Goal: Information Seeking & Learning: Check status

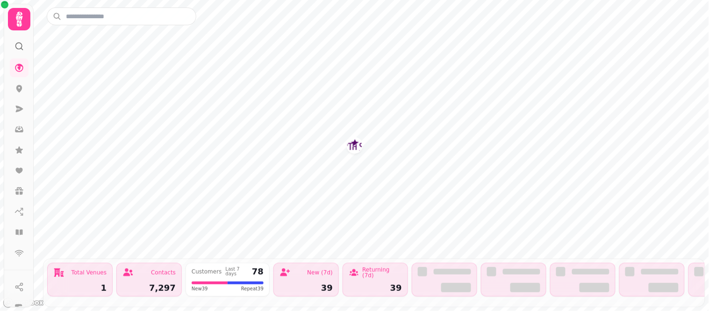
click at [15, 20] on icon at bounding box center [19, 19] width 19 height 19
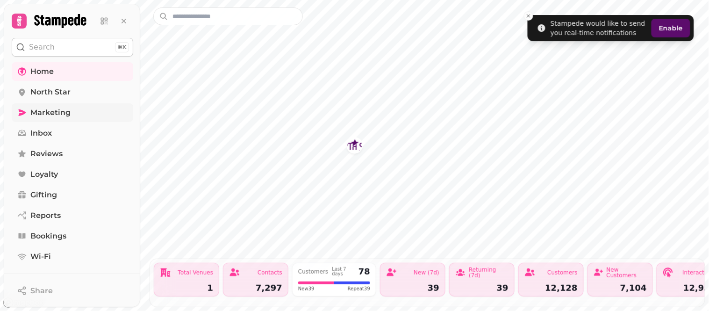
click at [58, 110] on span "Marketing" at bounding box center [50, 112] width 40 height 11
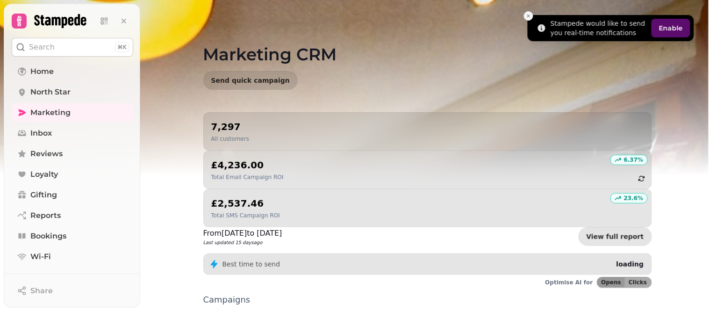
click at [529, 17] on icon "Close toast" at bounding box center [529, 16] width 6 height 6
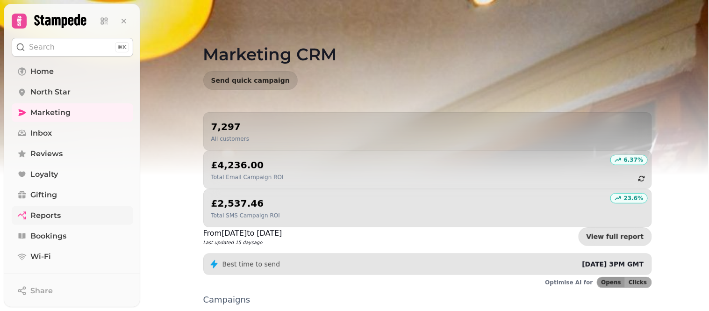
click at [30, 220] on span "Reports" at bounding box center [45, 215] width 30 height 11
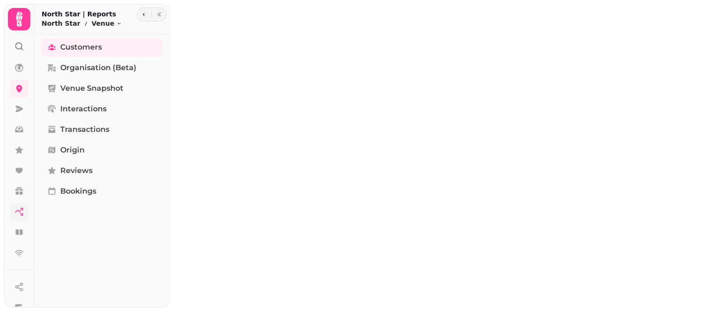
select select "**"
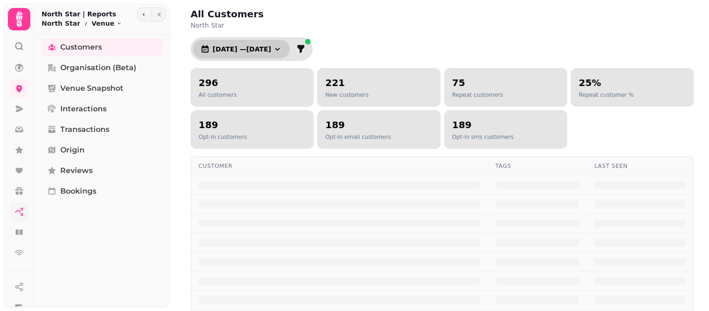
click at [271, 51] on span "[DATE] — [DATE]" at bounding box center [242, 49] width 58 height 7
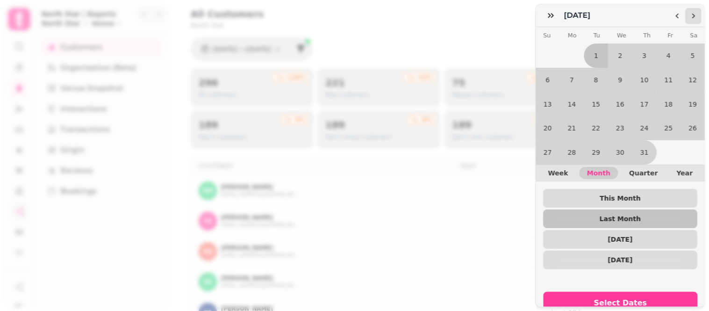
click at [693, 13] on icon "Go to the Next Month" at bounding box center [693, 15] width 7 height 7
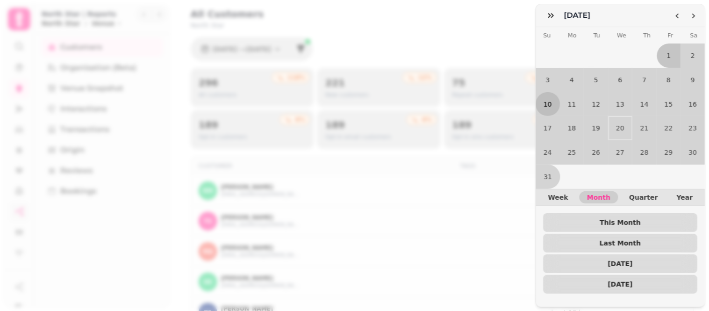
click at [549, 100] on button "10" at bounding box center [548, 104] width 24 height 24
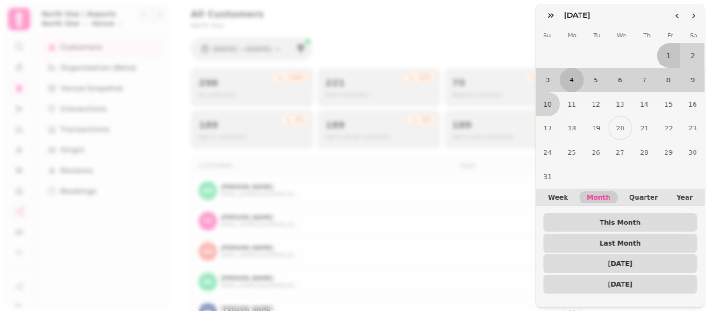
click at [572, 79] on button "4" at bounding box center [573, 80] width 24 height 24
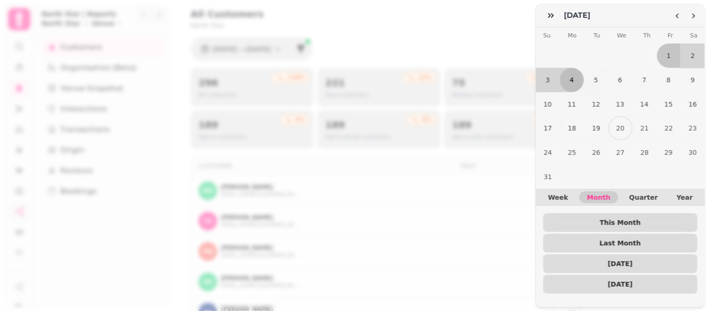
click at [572, 79] on button "4" at bounding box center [573, 80] width 24 height 24
click at [557, 94] on button "10" at bounding box center [548, 104] width 24 height 24
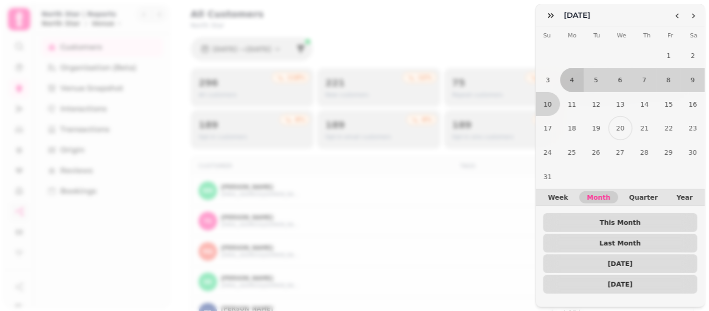
click at [475, 211] on div "August [DATE] Mo Tu We Th Fr Sa 1 2 3 4 5 6 7 8 9 10 11 12 13 14 15 16 17 18 19…" at bounding box center [354, 163] width 709 height 296
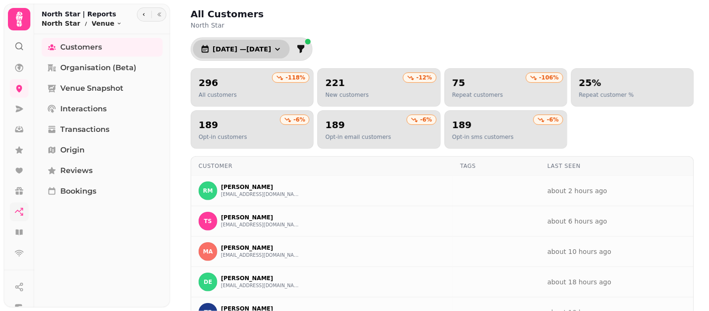
click at [254, 46] on span "[DATE] — [DATE]" at bounding box center [242, 49] width 58 height 7
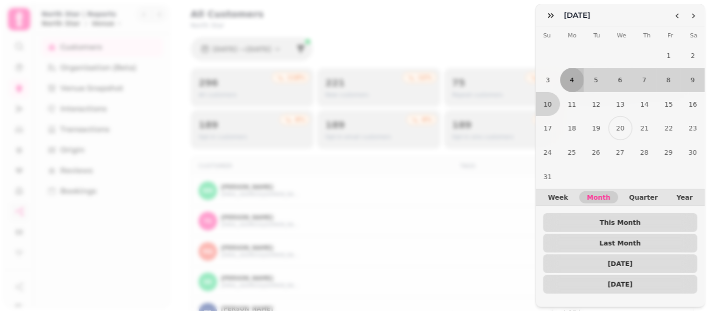
click at [577, 86] on button "4" at bounding box center [573, 80] width 24 height 24
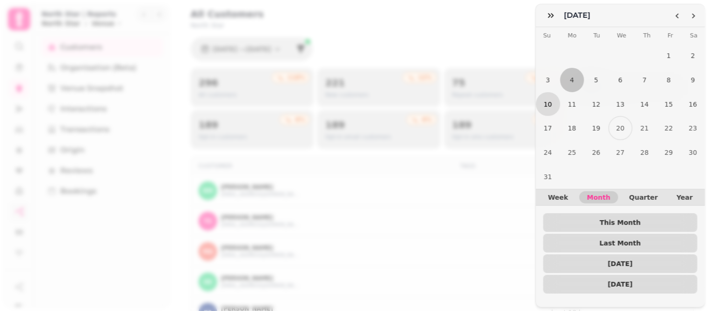
click at [549, 101] on button "10" at bounding box center [548, 104] width 24 height 24
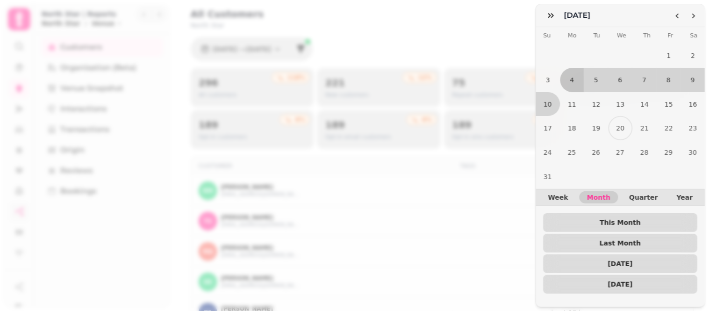
scroll to position [49, 0]
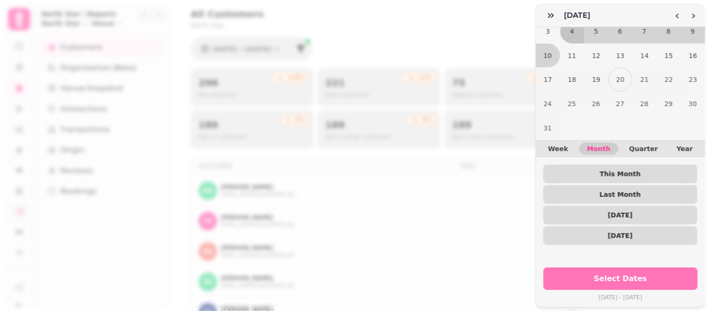
click at [617, 275] on span "Select Dates" at bounding box center [621, 278] width 132 height 7
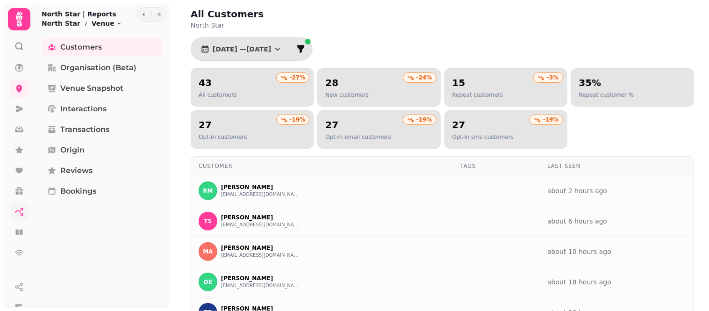
click at [119, 259] on div "Customers Organisation (beta) Venue Snapshot Interactions Transactions Origin R…" at bounding box center [102, 171] width 136 height 266
click at [695, 158] on div "All Customers North Star [DATE] — [DATE] -27 % 43 All customers -24 % 28 New cu…" at bounding box center [443, 258] width 534 height 517
click at [282, 52] on icon "button" at bounding box center [277, 48] width 9 height 9
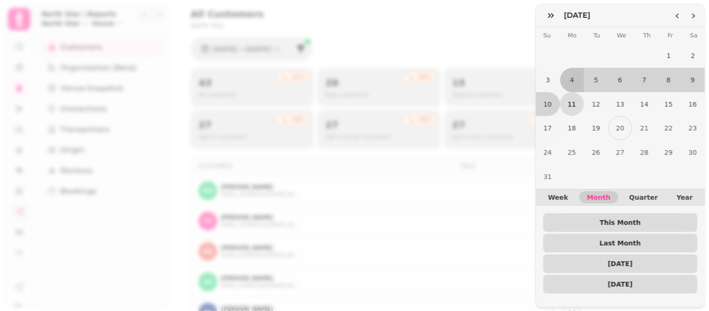
click at [568, 102] on button "11" at bounding box center [573, 104] width 24 height 24
click at [552, 123] on button "17" at bounding box center [548, 128] width 24 height 24
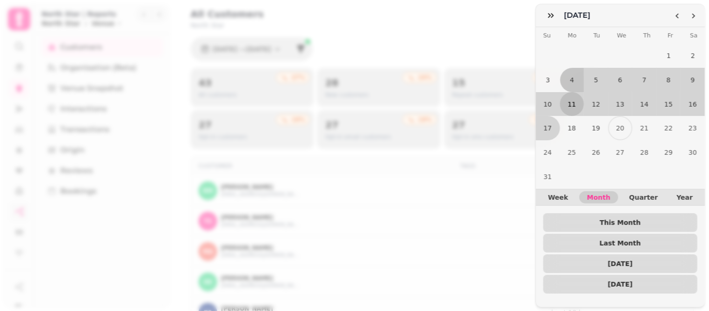
click at [568, 103] on button "11" at bounding box center [573, 104] width 24 height 24
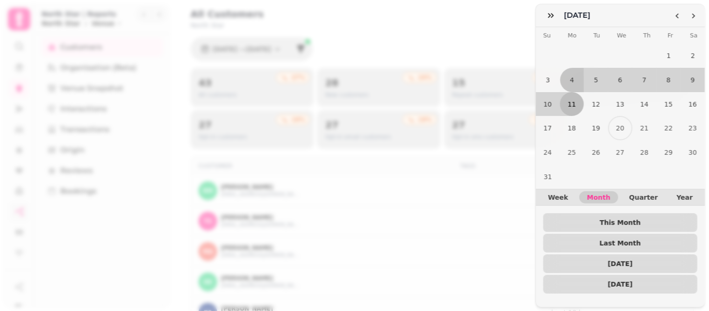
click at [568, 103] on button "11" at bounding box center [573, 104] width 24 height 24
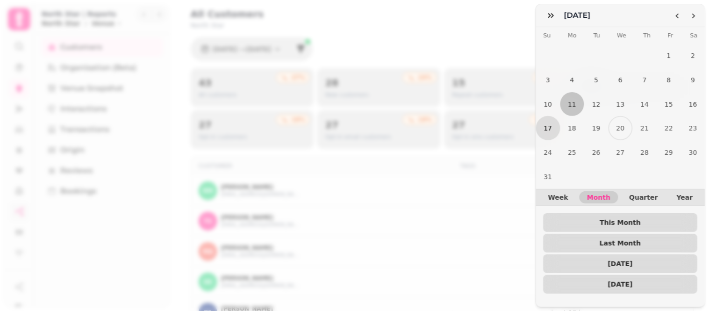
click at [546, 124] on button "17" at bounding box center [548, 128] width 24 height 24
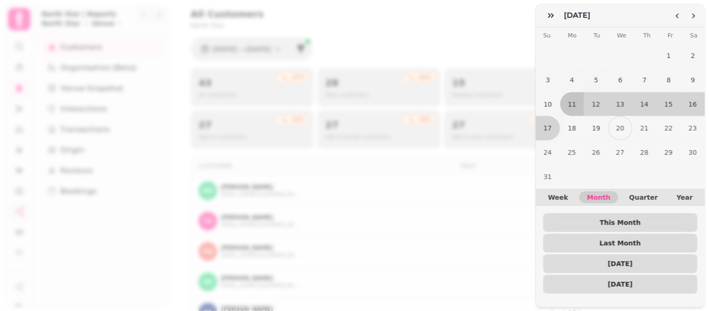
scroll to position [49, 0]
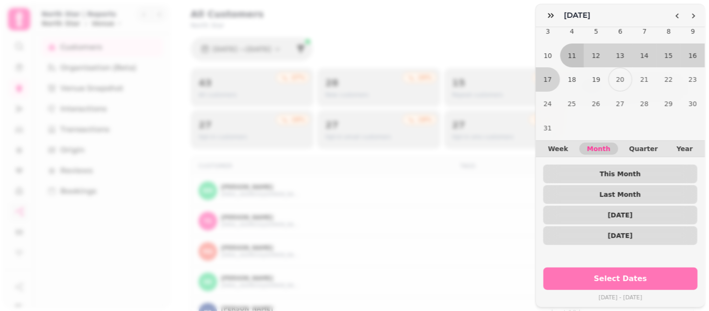
click at [651, 267] on button "Select Dates" at bounding box center [621, 278] width 154 height 22
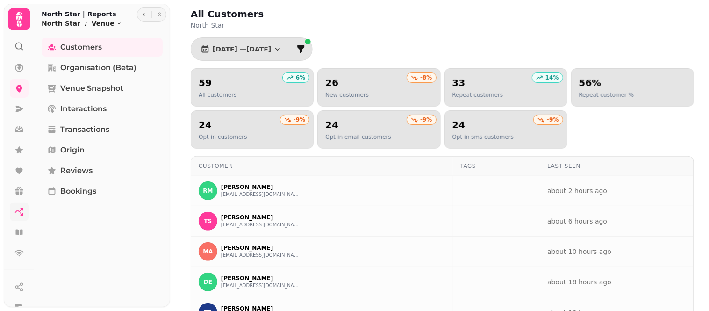
click at [145, 227] on div "Customers Organisation (beta) Venue Snapshot Interactions Transactions Origin R…" at bounding box center [102, 171] width 136 height 266
click at [20, 209] on icon at bounding box center [18, 211] width 9 height 9
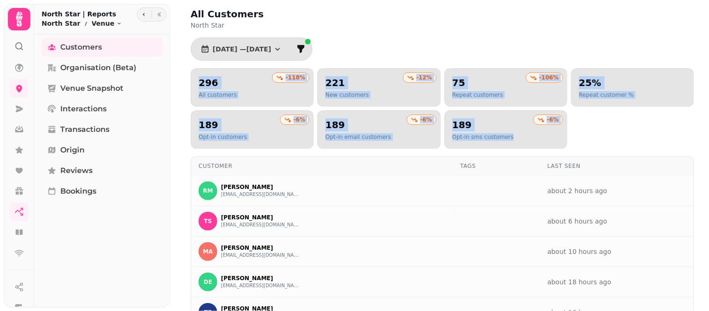
drag, startPoint x: 701, startPoint y: 47, endPoint x: 702, endPoint y: 161, distance: 114.1
click at [702, 161] on div "All Customers North Star [DATE] — [DATE] -118 % 296 All customers -12 % 221 New…" at bounding box center [439, 155] width 539 height 311
click at [10, 26] on icon at bounding box center [19, 19] width 19 height 19
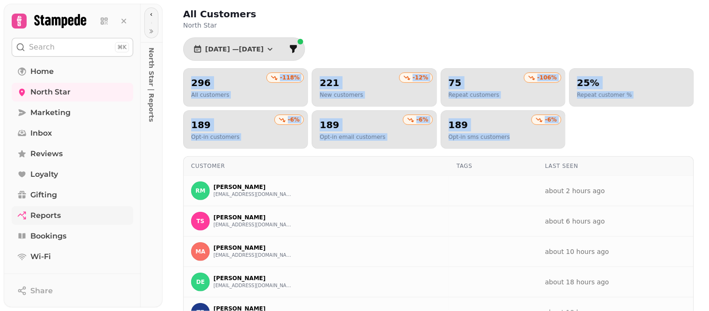
click at [66, 219] on link "Reports" at bounding box center [73, 215] width 122 height 19
click at [417, 9] on div "All Customers North Star" at bounding box center [438, 18] width 511 height 22
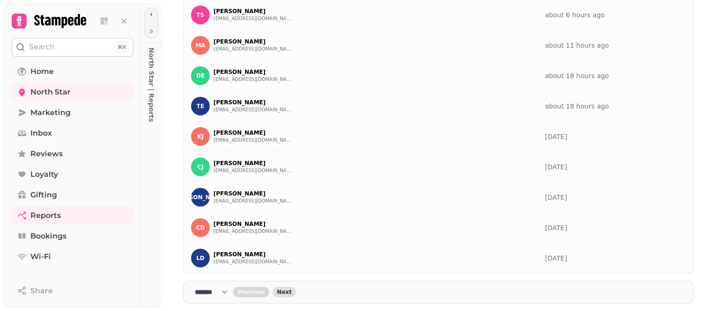
scroll to position [32, 0]
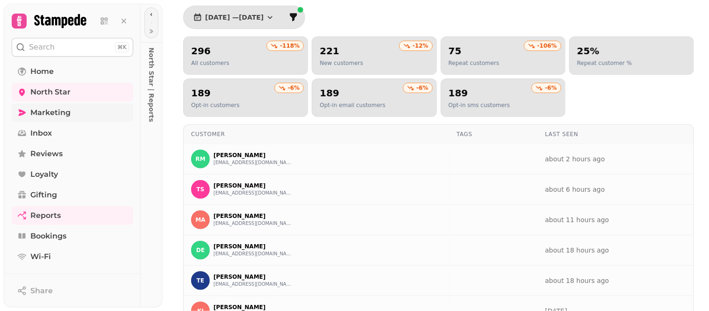
click at [46, 115] on span "Marketing" at bounding box center [50, 112] width 40 height 11
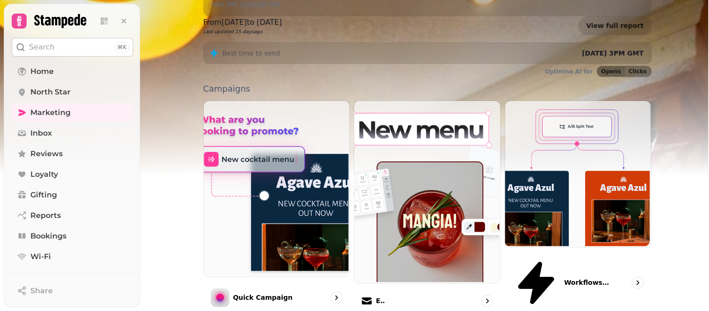
scroll to position [169, 0]
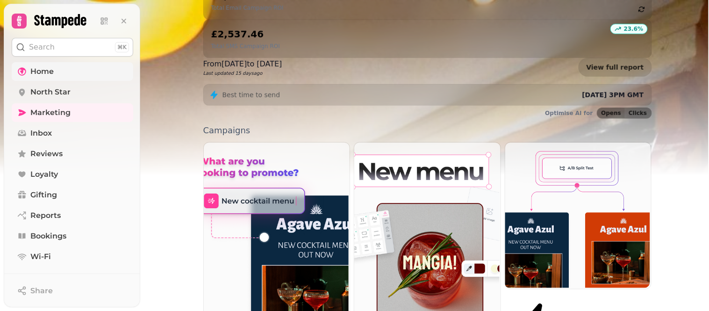
click at [52, 74] on span "Home" at bounding box center [41, 71] width 23 height 11
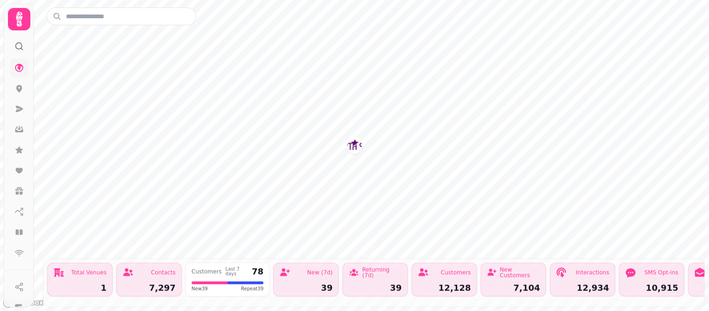
click at [14, 17] on icon at bounding box center [19, 19] width 19 height 19
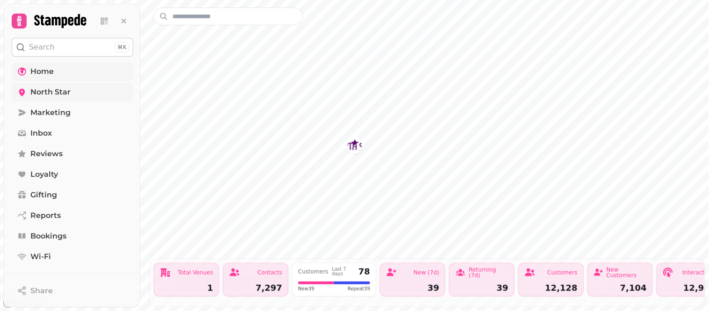
click at [66, 95] on span "North Star" at bounding box center [50, 92] width 40 height 11
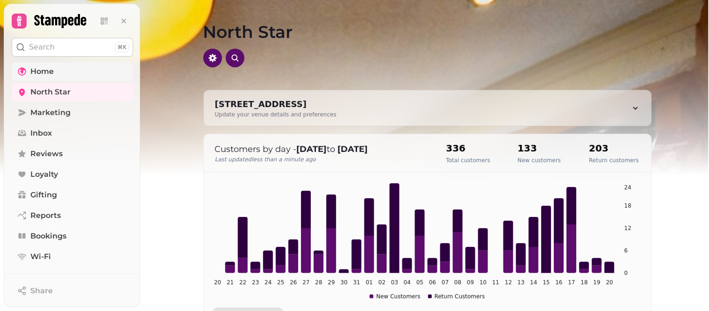
click at [662, 52] on div "North Star" at bounding box center [427, 45] width 479 height 90
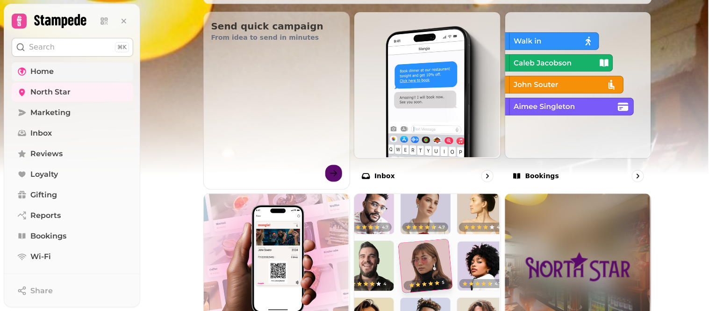
scroll to position [244, 0]
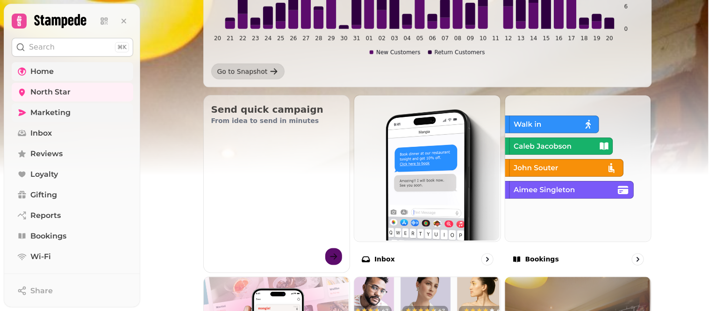
click at [31, 114] on span "Marketing" at bounding box center [50, 112] width 40 height 11
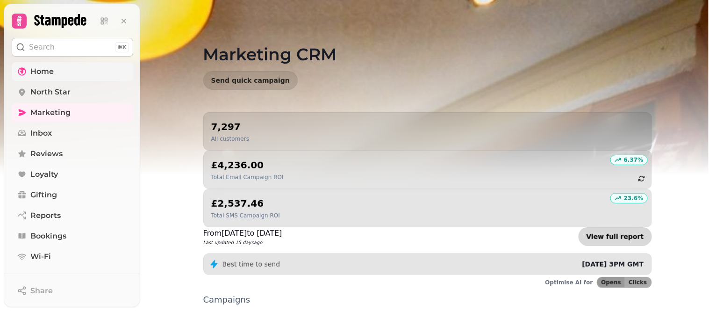
click at [639, 227] on link "View full report" at bounding box center [615, 236] width 73 height 19
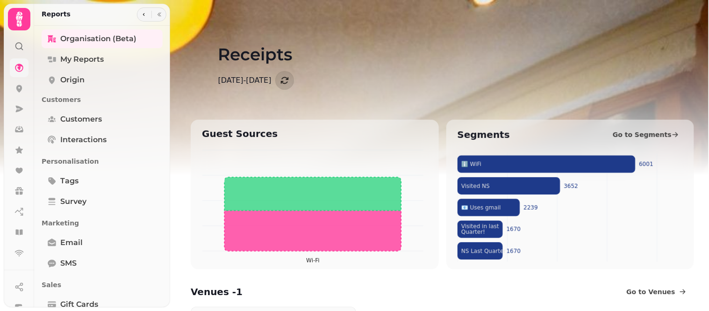
click at [697, 58] on img at bounding box center [354, 117] width 709 height 234
click at [98, 54] on span "My Reports" at bounding box center [81, 59] width 43 height 11
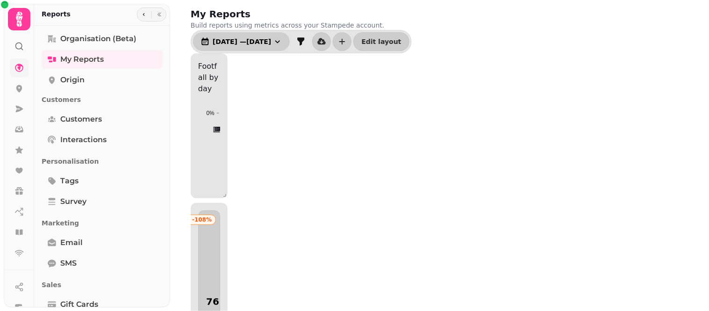
click at [282, 44] on icon "button" at bounding box center [277, 41] width 9 height 9
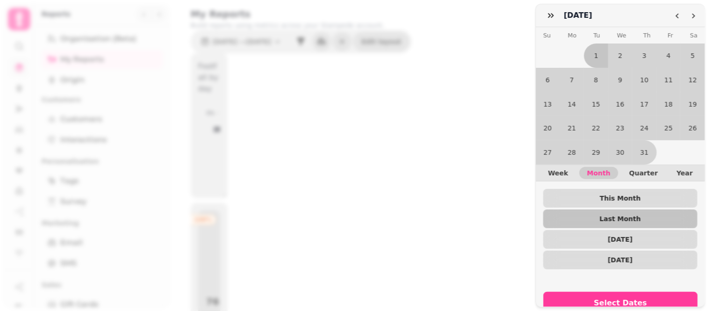
scroll to position [26, 0]
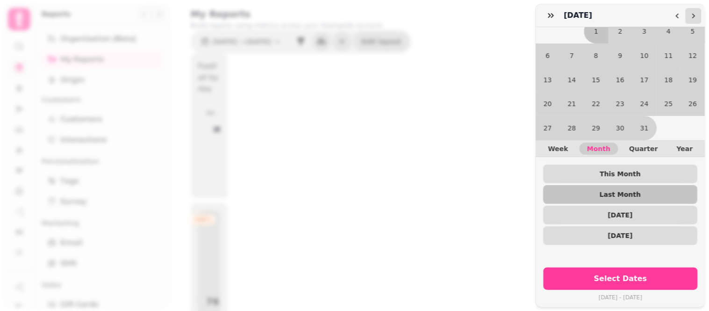
click at [695, 17] on icon "Go to the Next Month" at bounding box center [693, 15] width 7 height 7
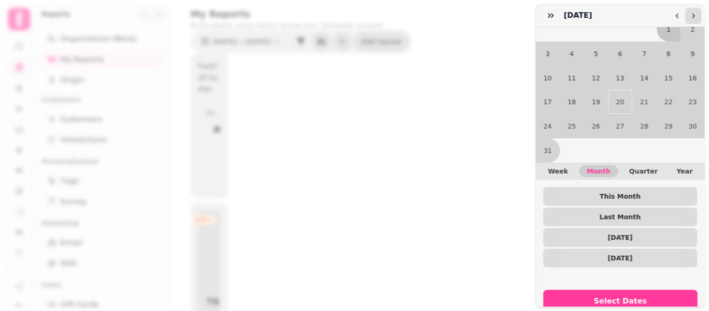
scroll to position [0, 0]
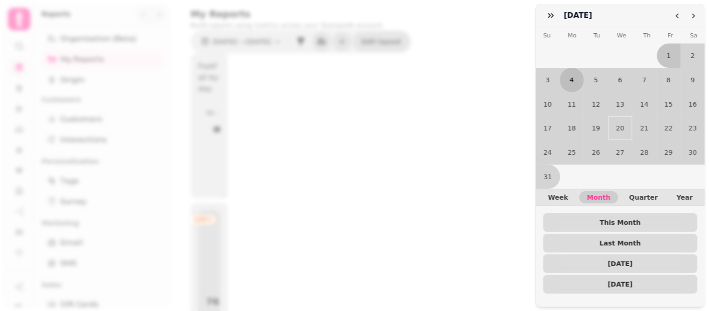
click at [572, 87] on button "4" at bounding box center [573, 80] width 24 height 24
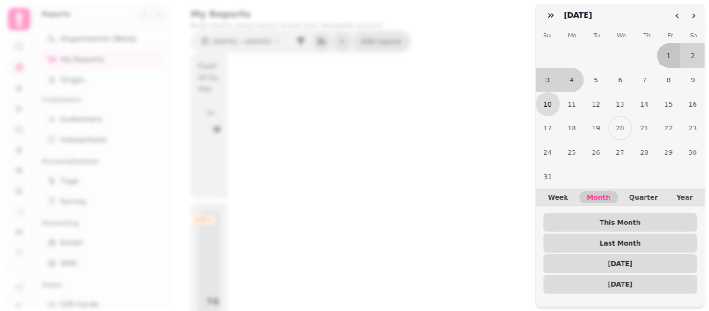
click at [545, 105] on button "10" at bounding box center [548, 104] width 24 height 24
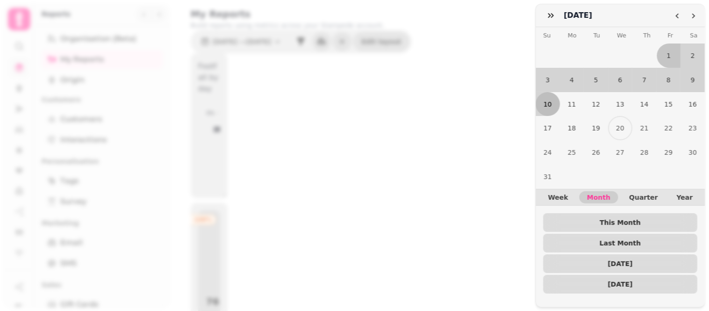
click at [545, 105] on button "10" at bounding box center [548, 104] width 24 height 24
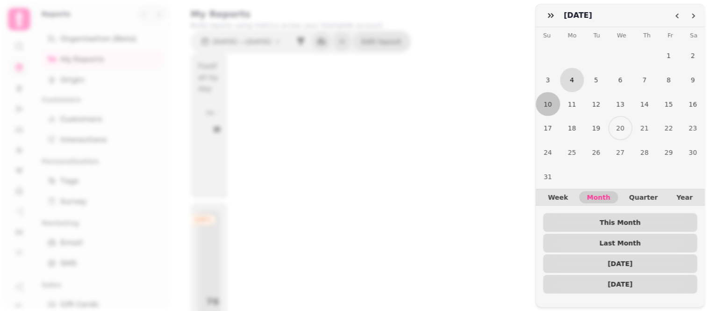
click at [565, 88] on button "4" at bounding box center [573, 80] width 24 height 24
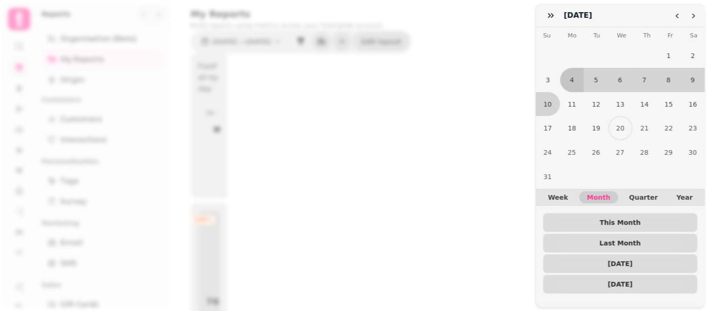
scroll to position [49, 0]
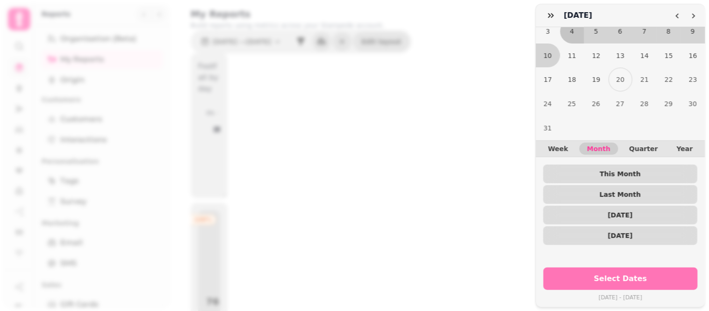
click at [663, 267] on button "Select Dates" at bounding box center [621, 278] width 154 height 22
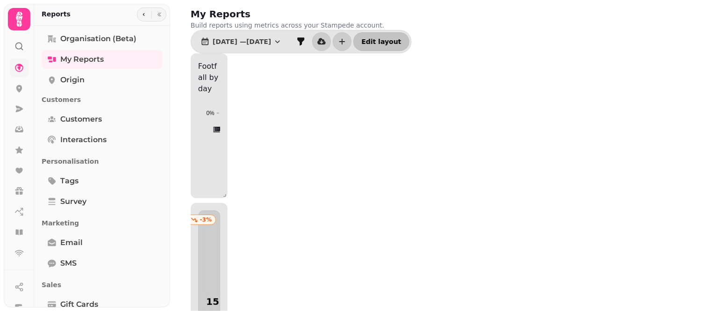
click at [396, 48] on button "Edit layout" at bounding box center [382, 41] width 56 height 19
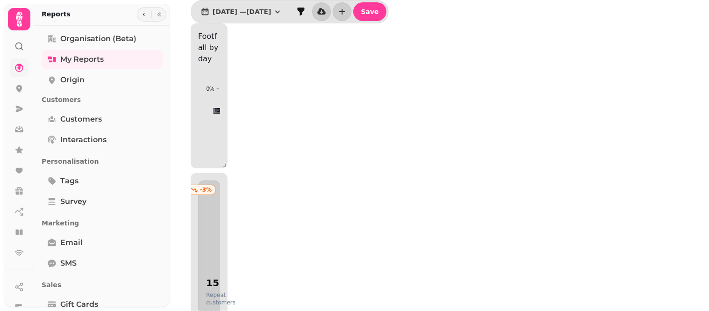
scroll to position [36, 0]
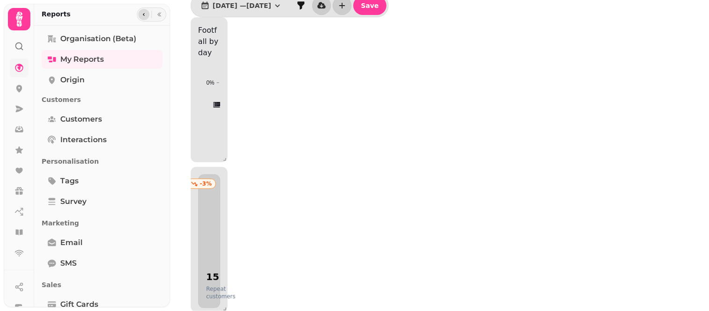
click at [141, 12] on icon "button" at bounding box center [144, 15] width 6 height 6
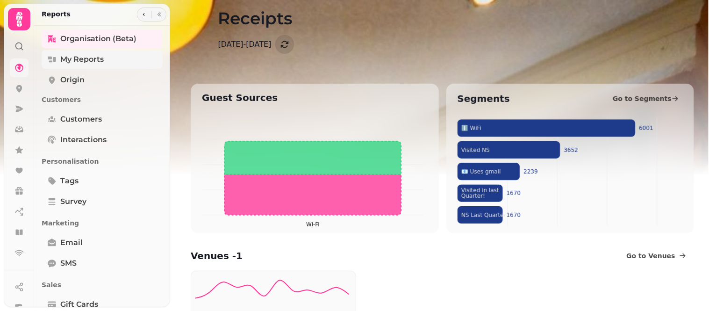
click at [106, 55] on link "My Reports" at bounding box center [102, 59] width 121 height 19
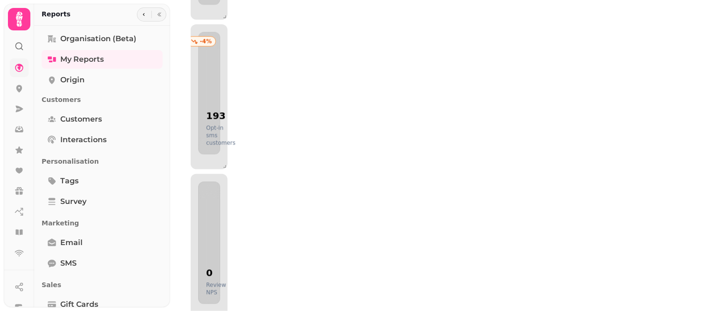
scroll to position [1391, 0]
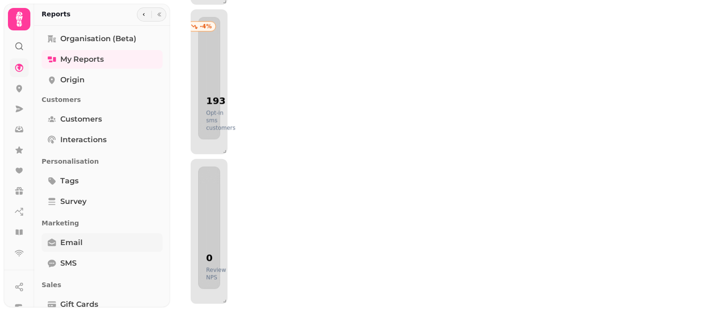
click at [68, 244] on span "Email" at bounding box center [71, 242] width 22 height 11
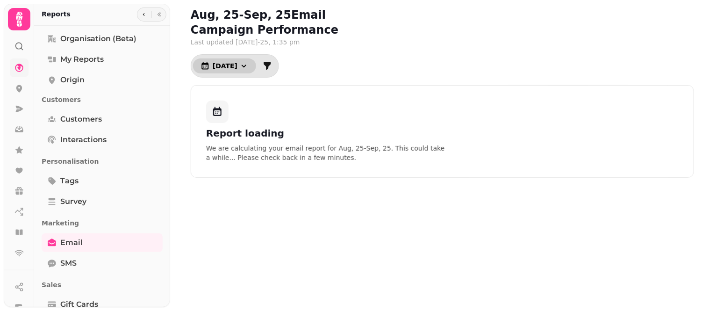
click at [238, 70] on button "[DATE]" at bounding box center [224, 65] width 63 height 15
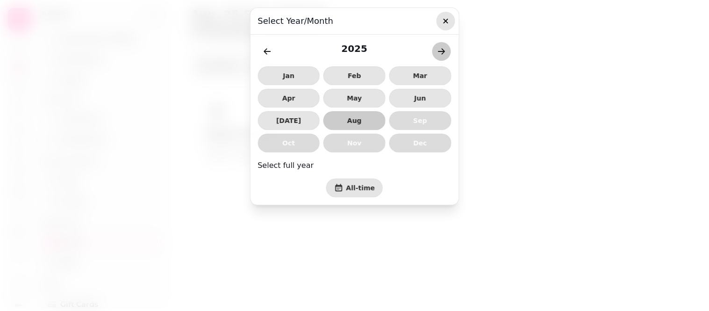
click at [447, 15] on button "button" at bounding box center [446, 21] width 19 height 19
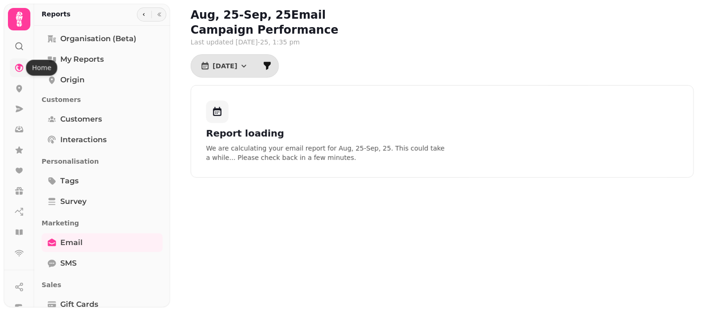
click at [16, 68] on icon at bounding box center [18, 67] width 9 height 9
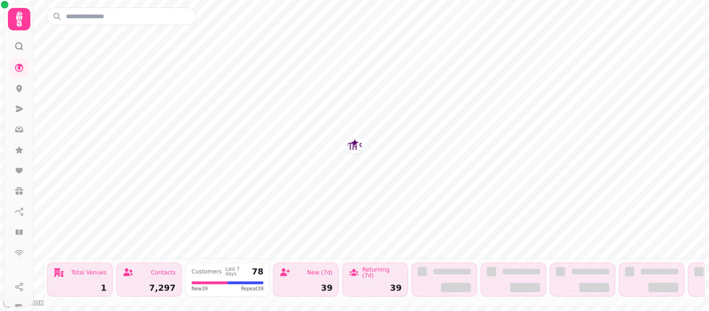
click at [18, 19] on icon at bounding box center [19, 19] width 7 height 15
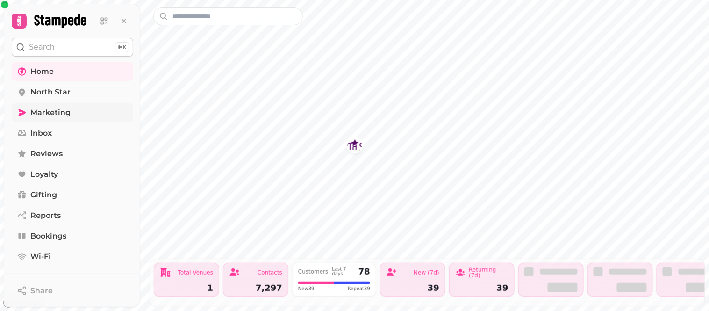
click at [50, 111] on span "Marketing" at bounding box center [50, 112] width 40 height 11
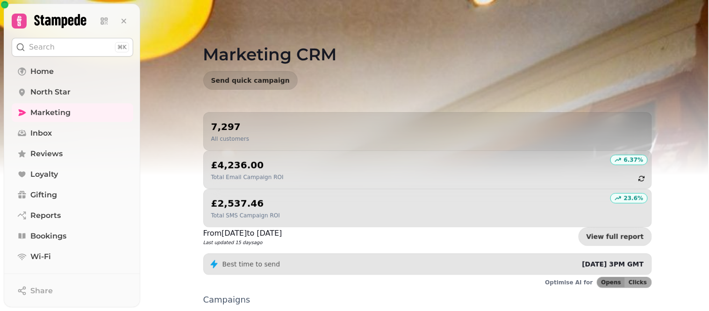
click at [707, 68] on img at bounding box center [354, 117] width 709 height 234
click at [661, 63] on div "Marketing CRM Send quick campaign" at bounding box center [427, 56] width 479 height 112
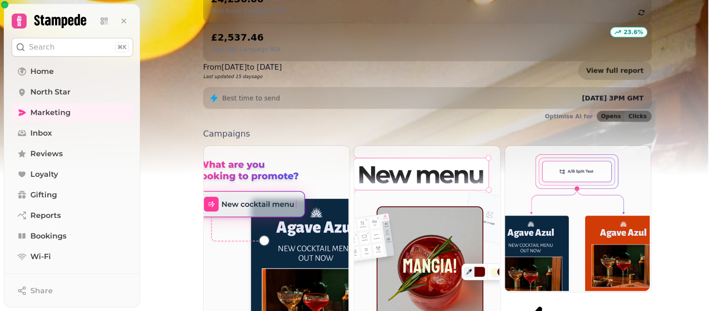
scroll to position [187, 0]
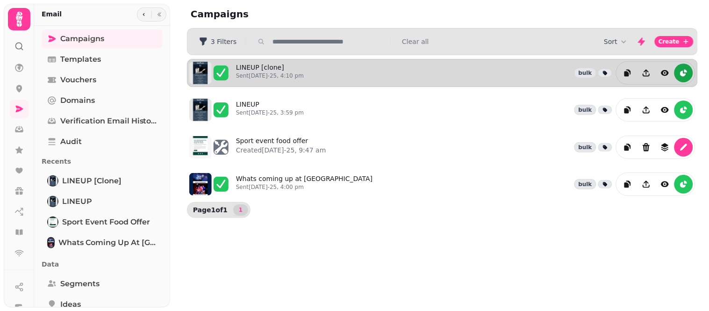
click at [685, 72] on icon "reports" at bounding box center [683, 72] width 9 height 9
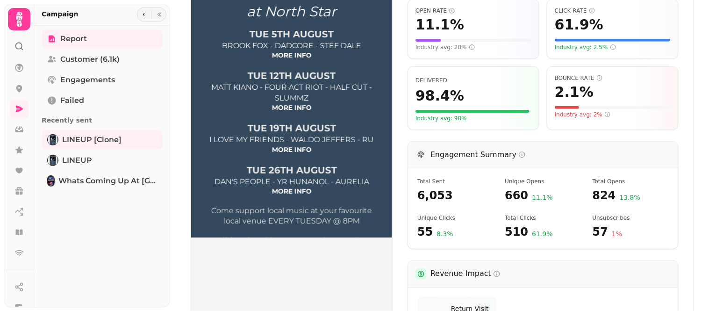
scroll to position [200, 0]
